Goal: Check status: Check status

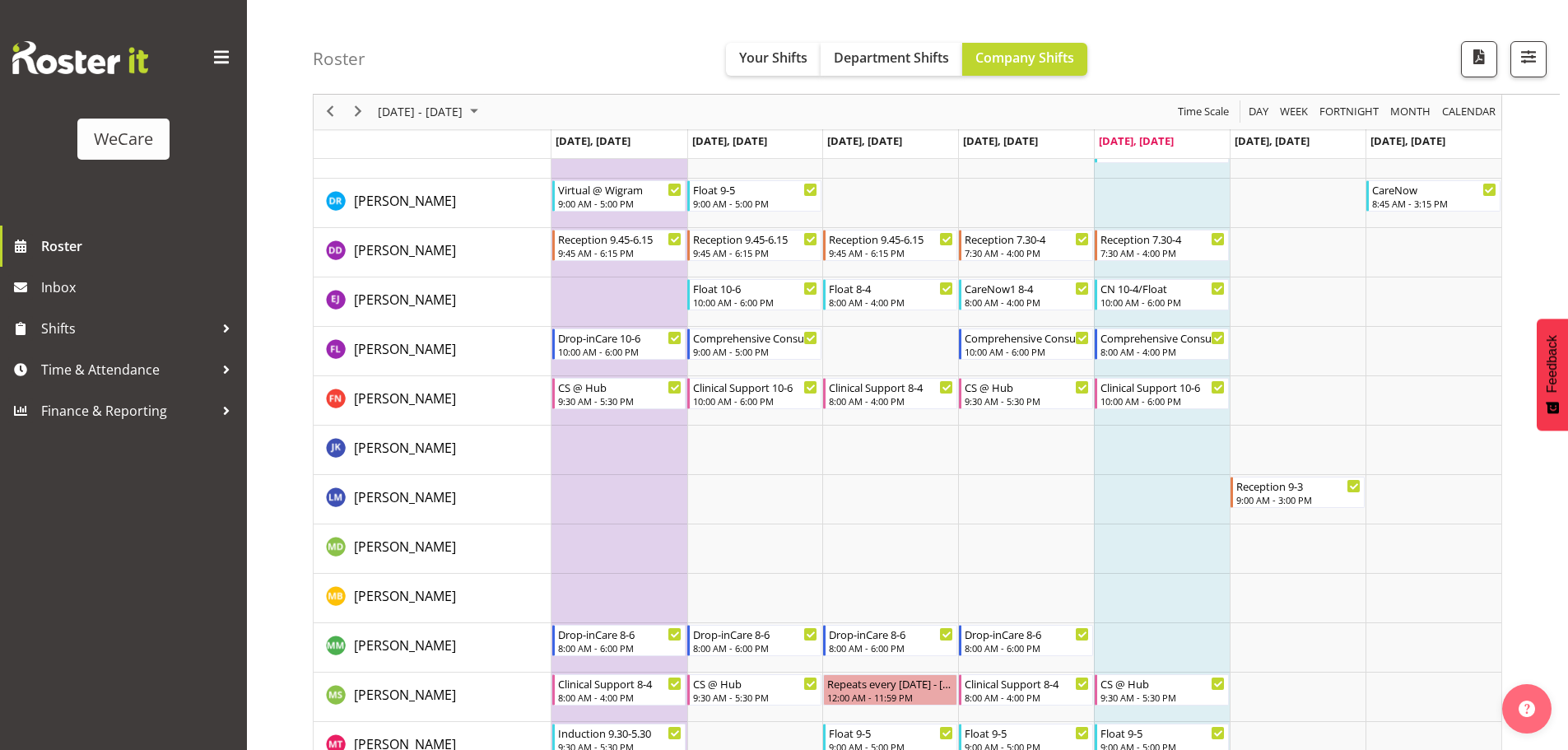
scroll to position [4198, 0]
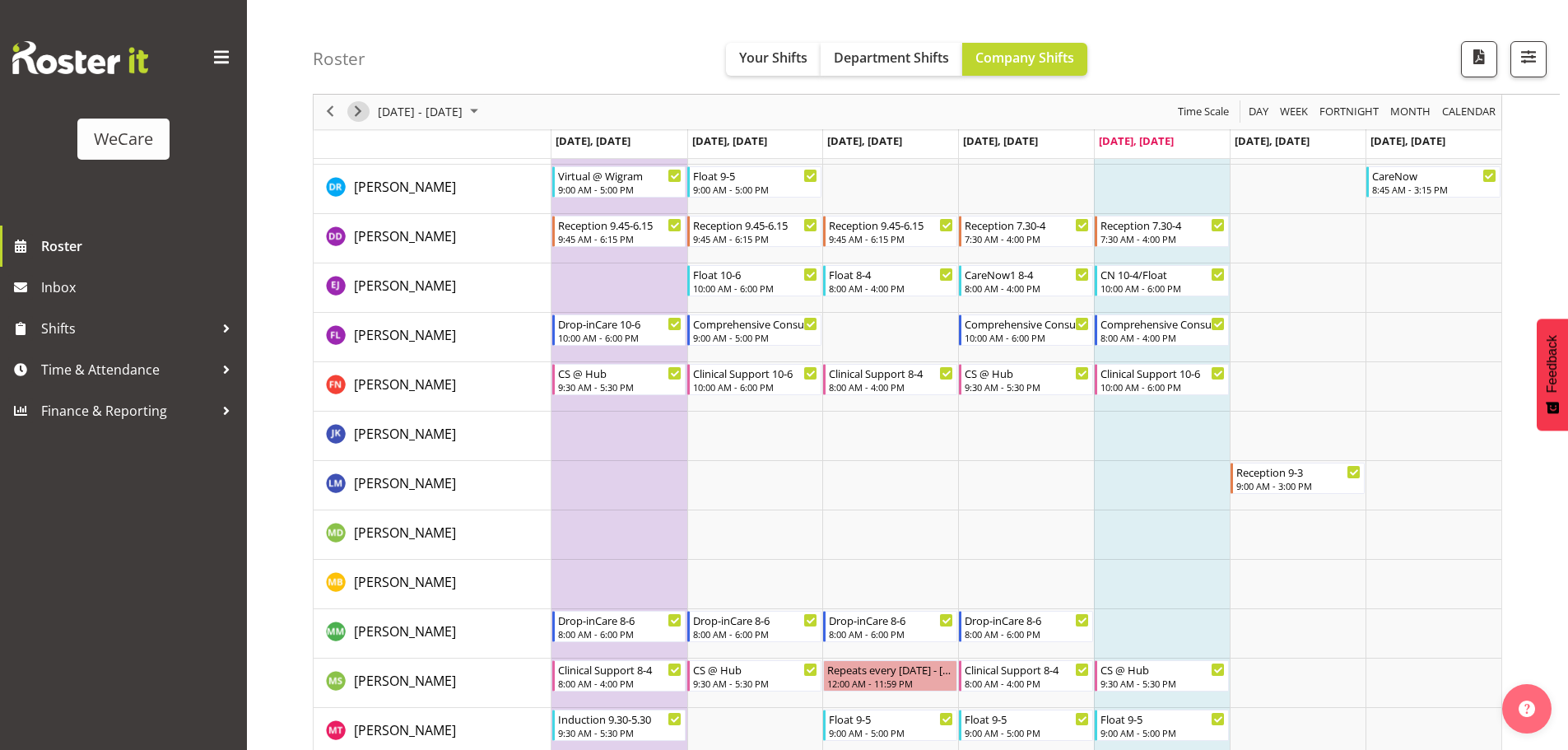
click at [359, 112] on span "Next" at bounding box center [358, 112] width 20 height 21
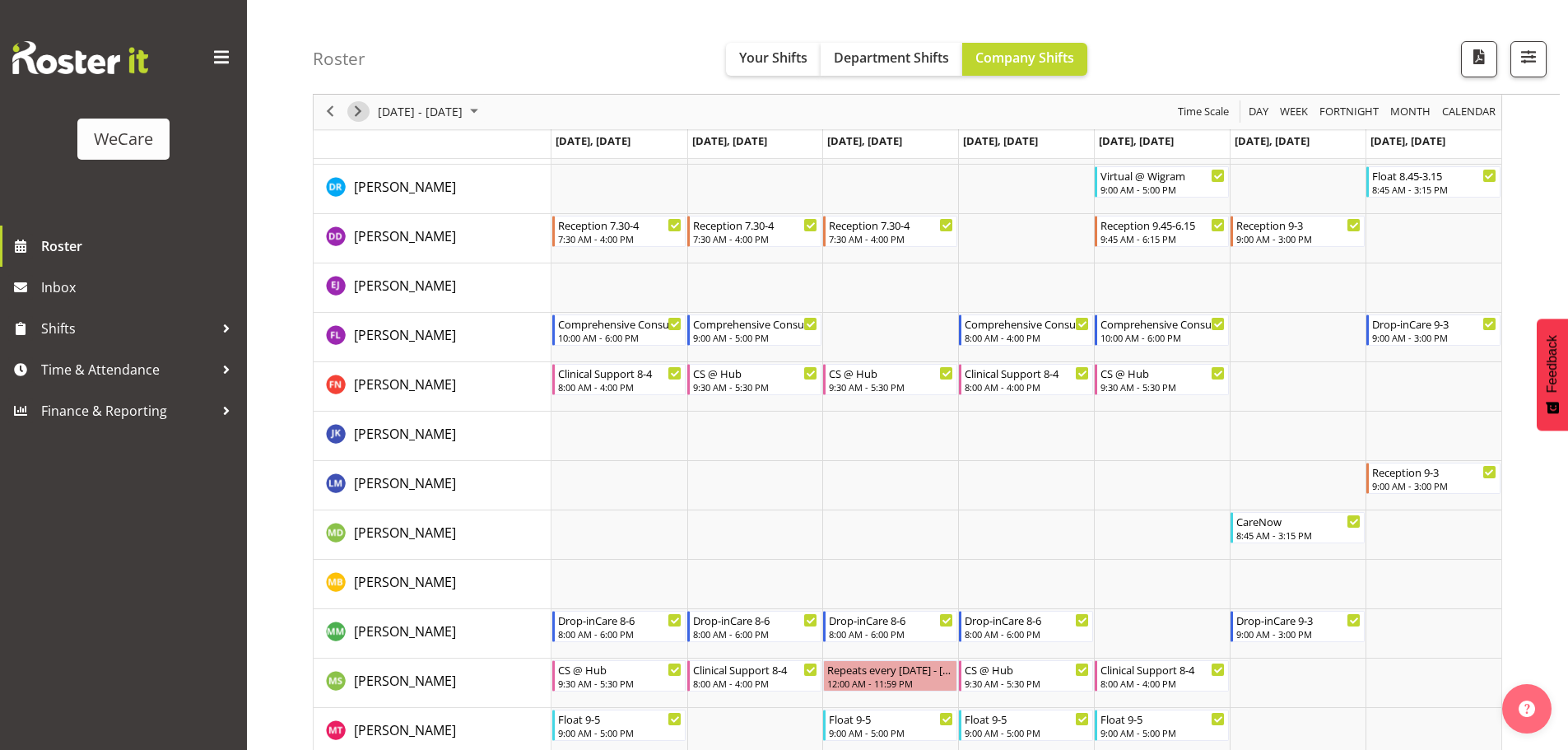
click at [362, 114] on span "Next" at bounding box center [358, 112] width 20 height 21
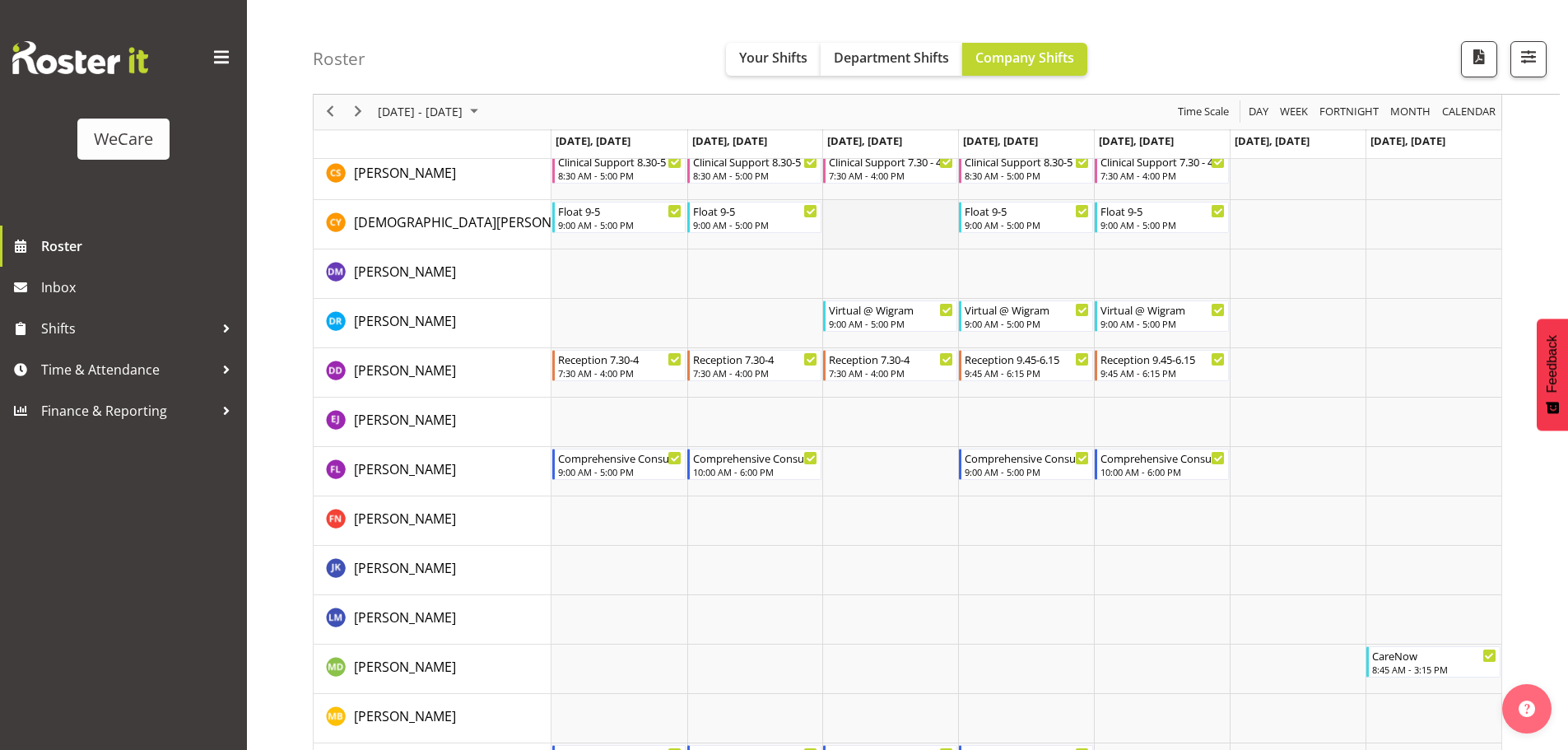
scroll to position [4006, 0]
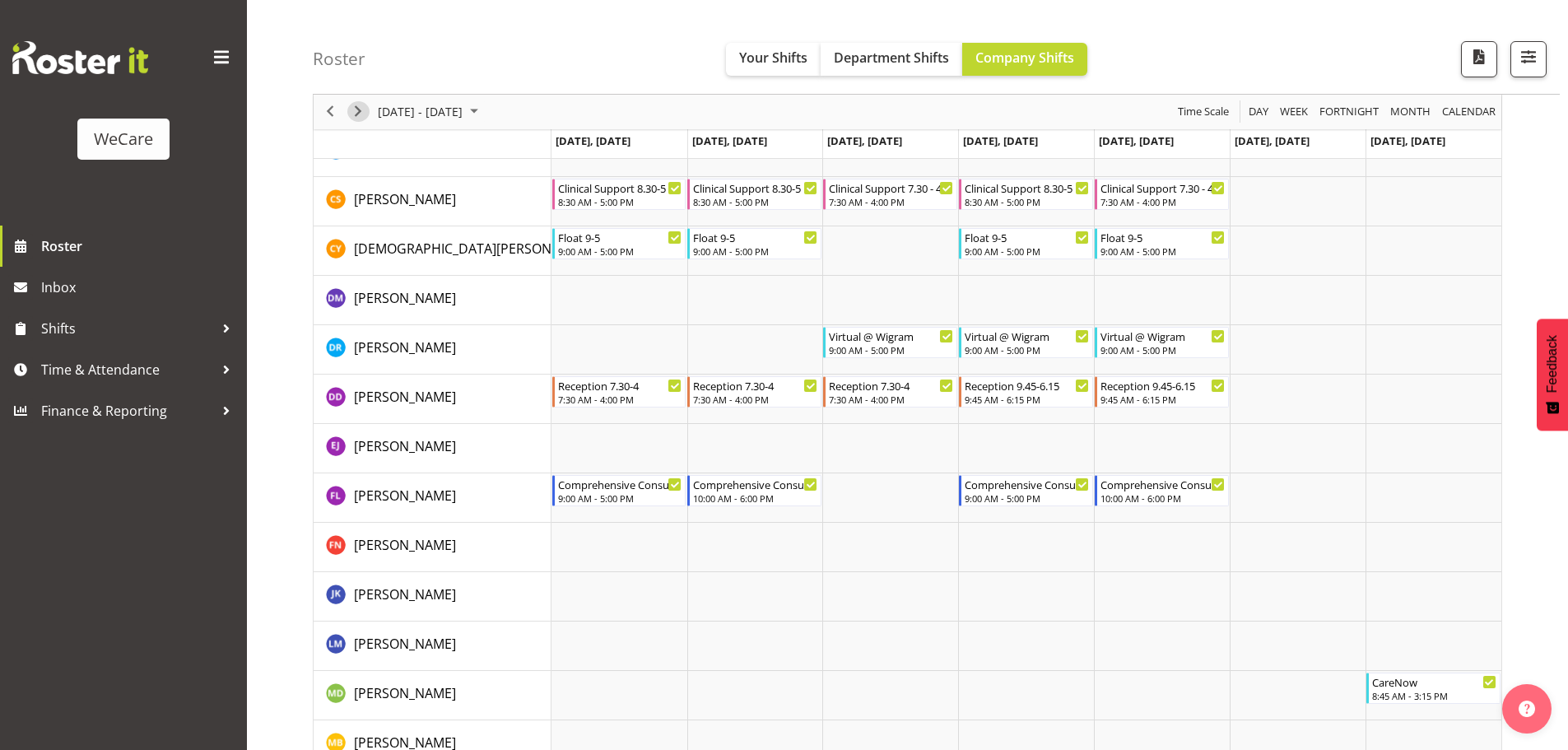
click at [354, 114] on span "Next" at bounding box center [358, 112] width 20 height 21
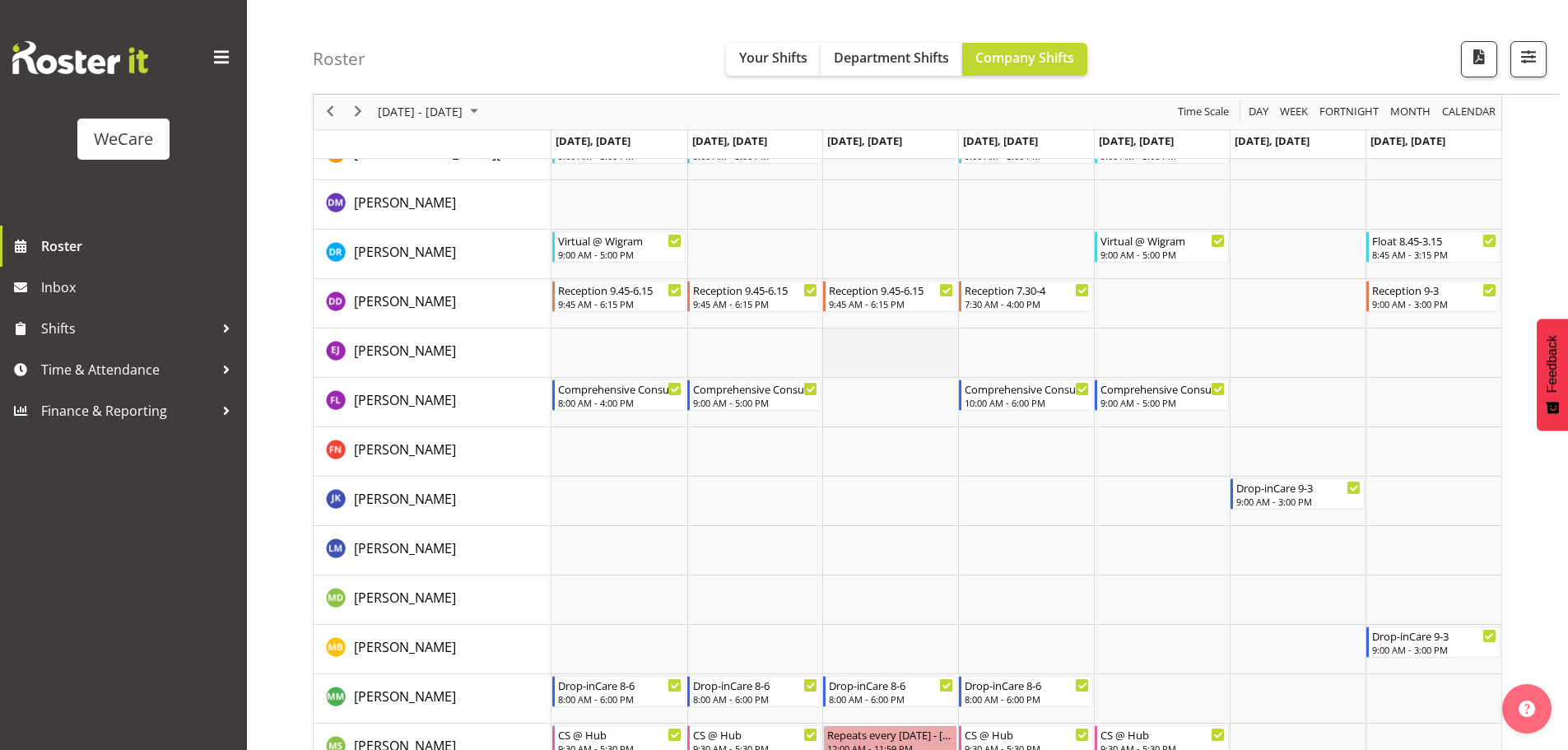
scroll to position [4088, 0]
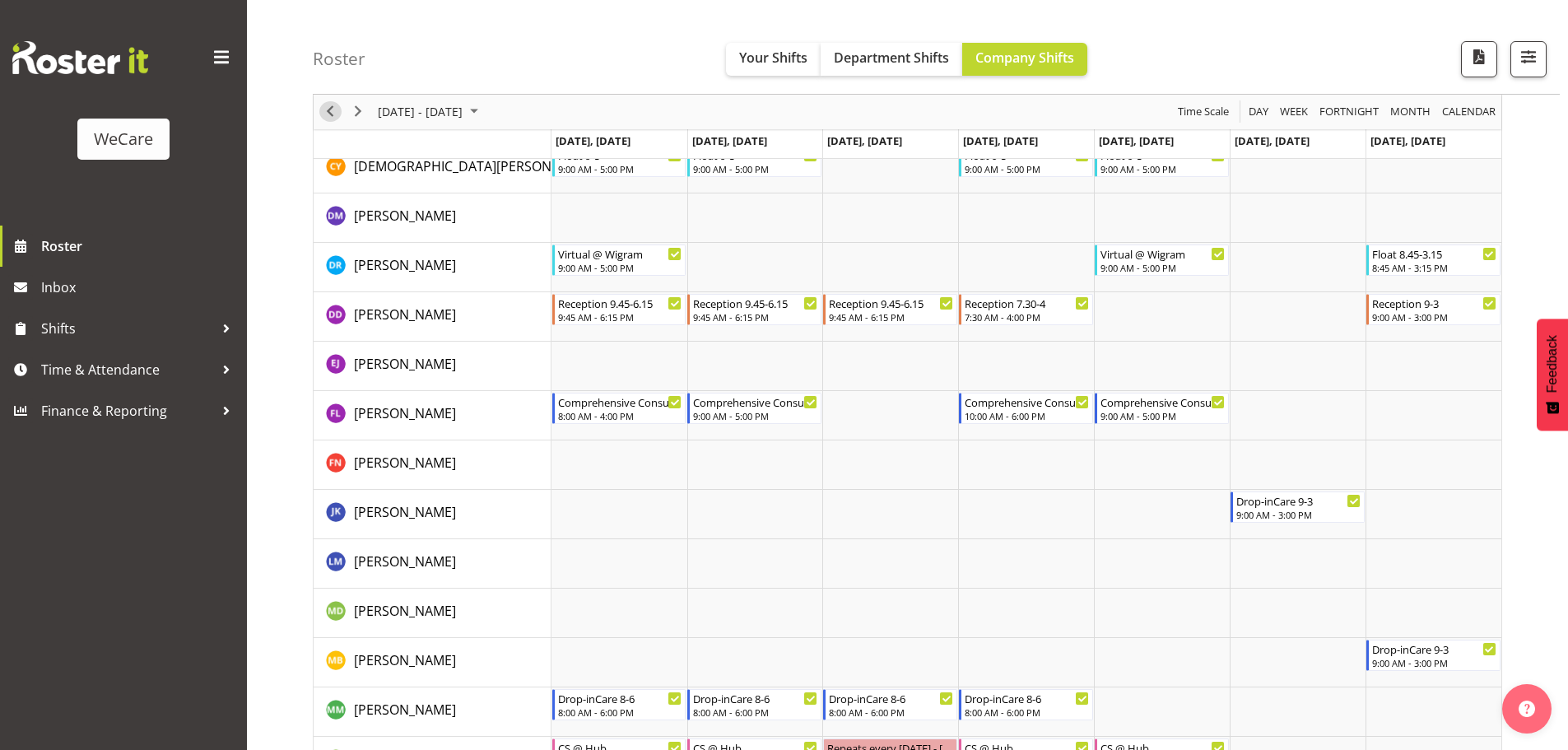
click at [327, 114] on span "Previous" at bounding box center [330, 112] width 20 height 21
